Goal: Find specific page/section: Find specific page/section

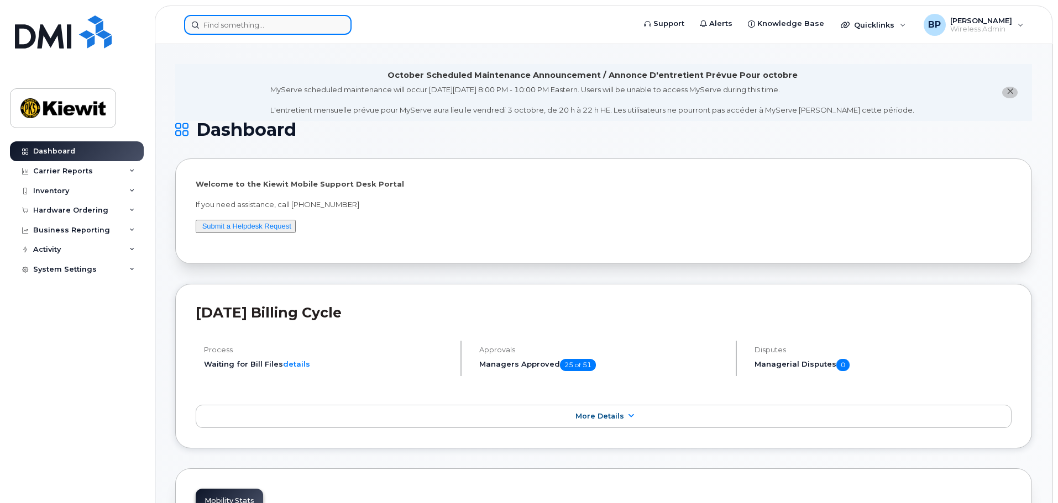
click at [279, 29] on input at bounding box center [267, 25] width 167 height 20
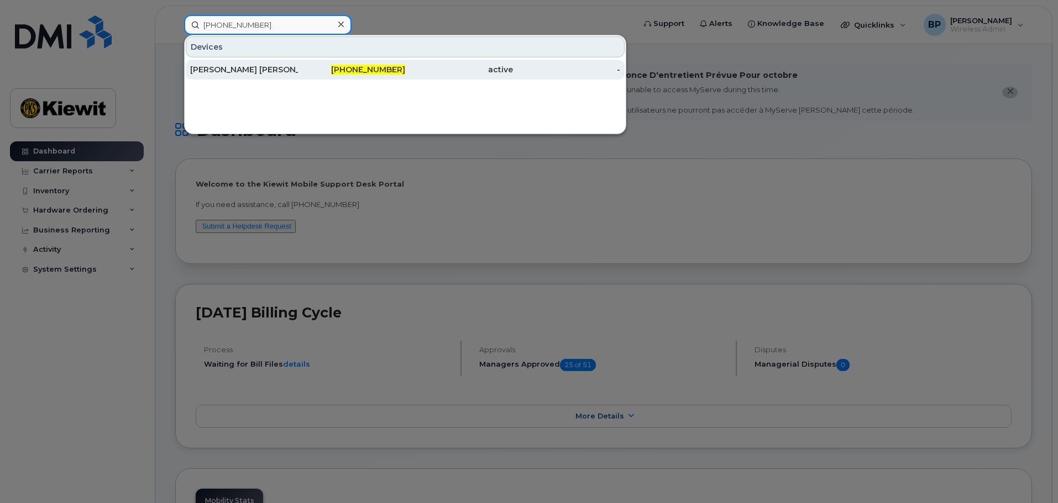
type input "[PHONE_NUMBER]"
click at [296, 73] on div "[PERSON_NAME] [PERSON_NAME]" at bounding box center [244, 69] width 108 height 11
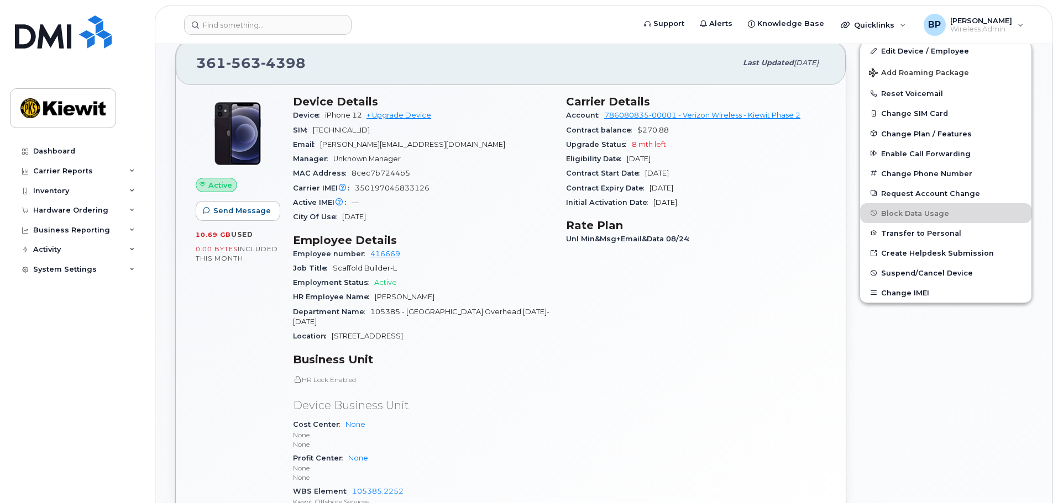
scroll to position [276, 0]
click at [248, 27] on input at bounding box center [267, 25] width 167 height 20
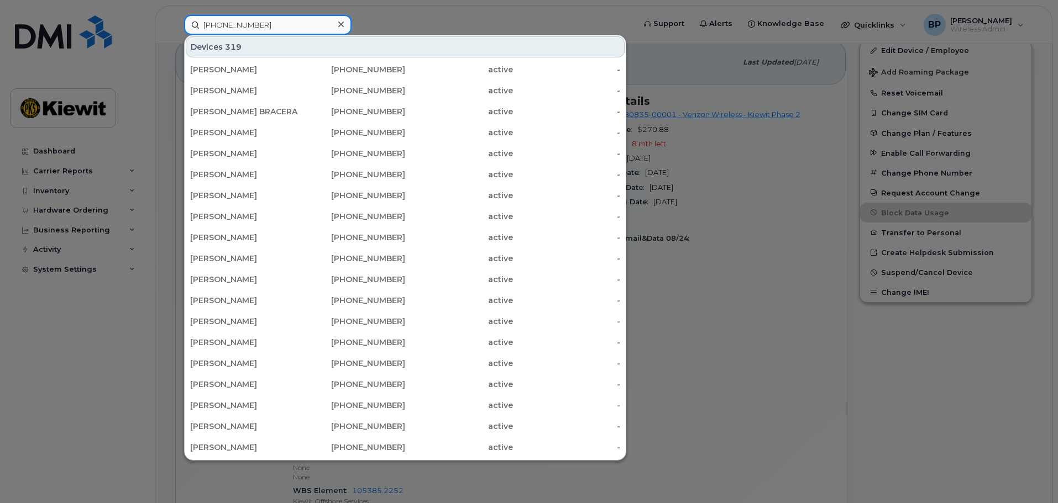
type input "361-385-6090"
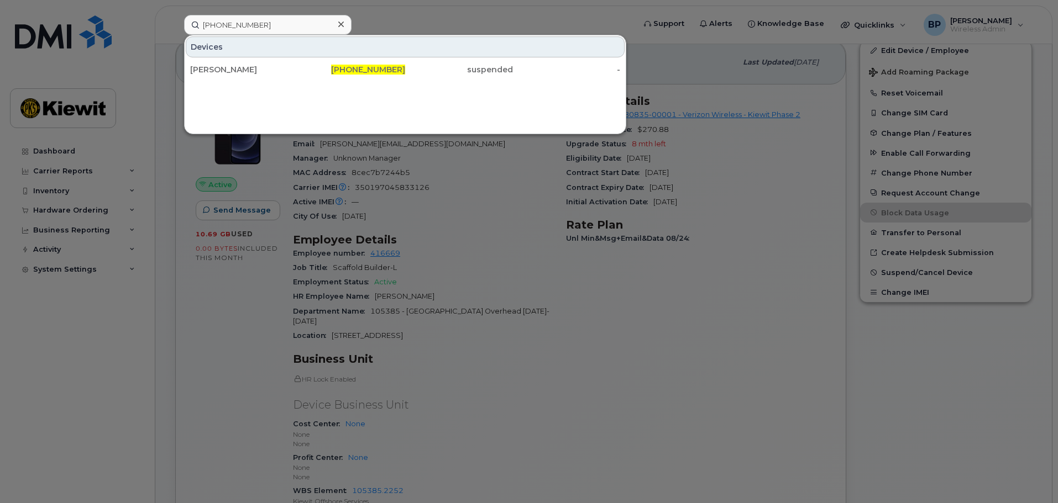
drag, startPoint x: 253, startPoint y: 67, endPoint x: 314, endPoint y: 125, distance: 84.5
click at [253, 67] on div "BENITO LUNA JR" at bounding box center [244, 69] width 108 height 11
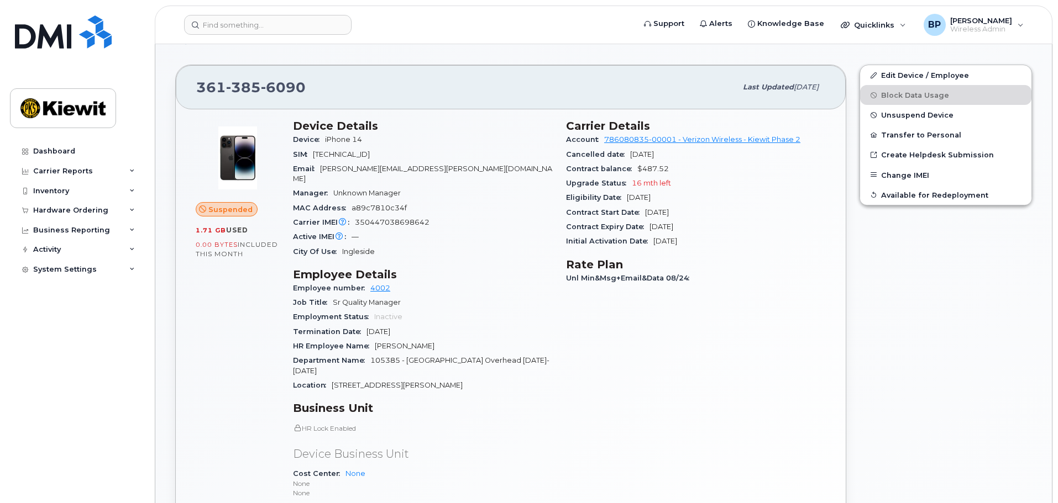
scroll to position [276, 0]
